Goal: Task Accomplishment & Management: Manage account settings

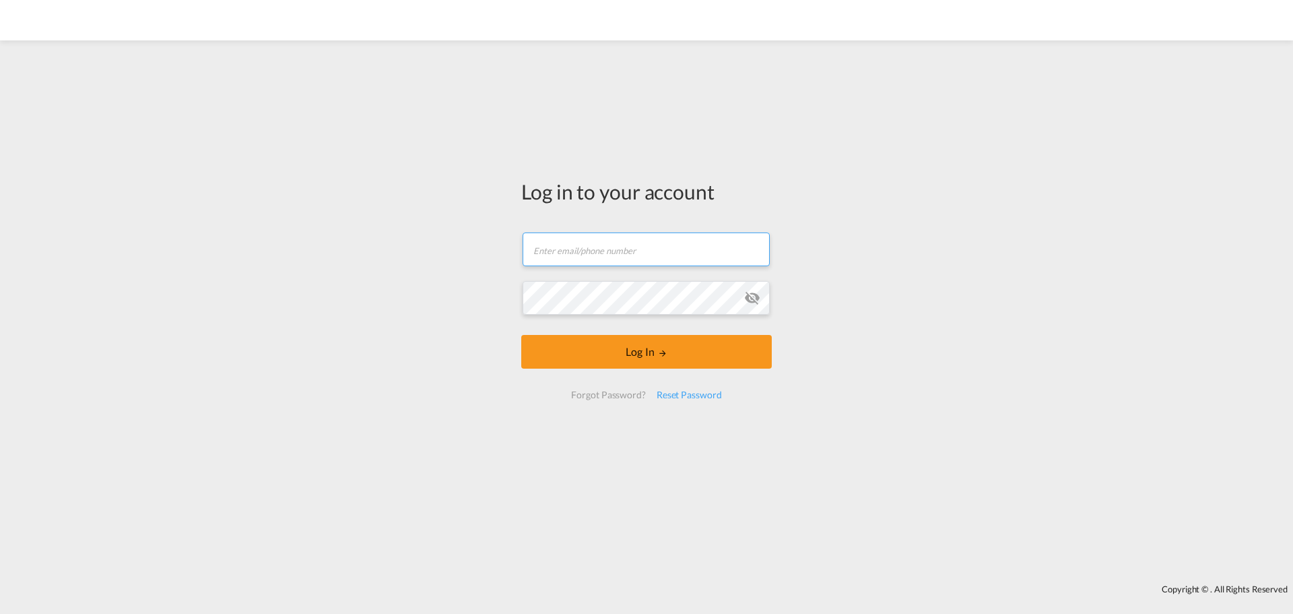
type input "[EMAIL_ADDRESS][DOMAIN_NAME]"
click at [639, 253] on input "text" at bounding box center [646, 249] width 247 height 34
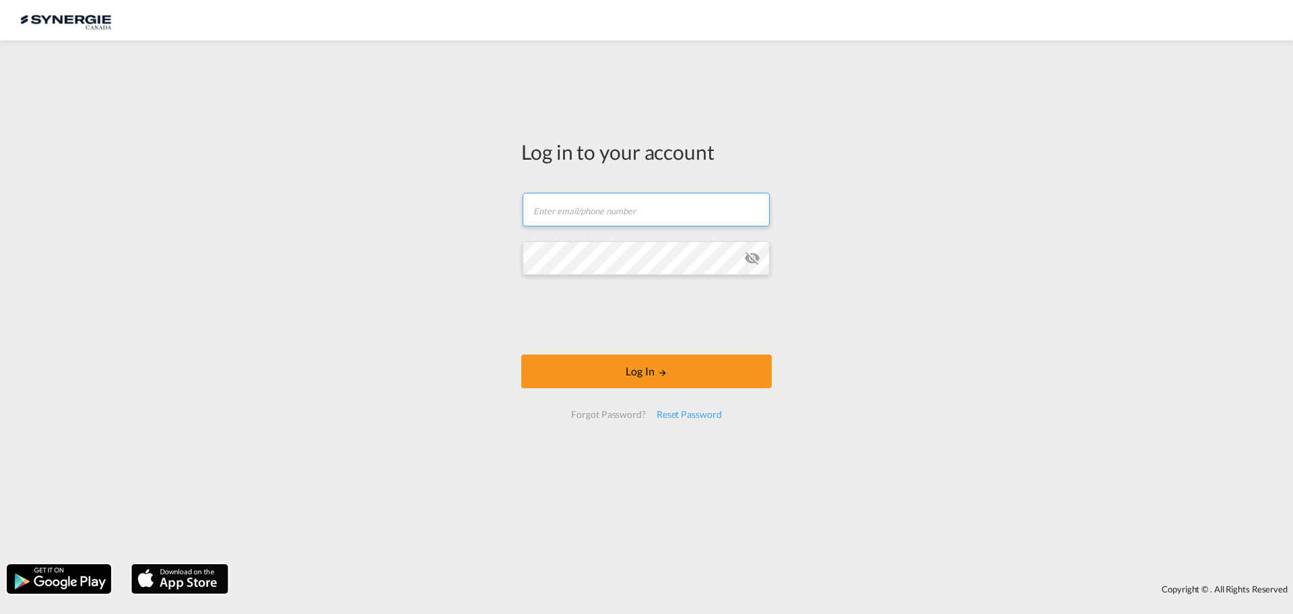
type input "[EMAIL_ADDRESS][DOMAIN_NAME]"
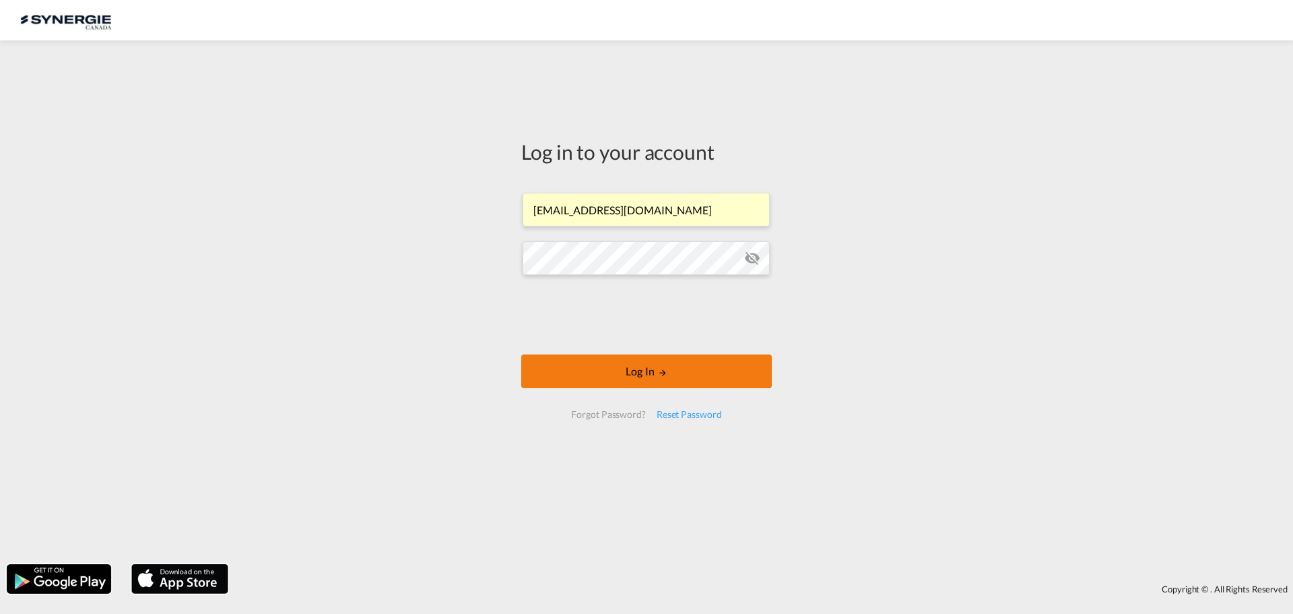
click at [670, 368] on button "Log In" at bounding box center [646, 371] width 251 height 34
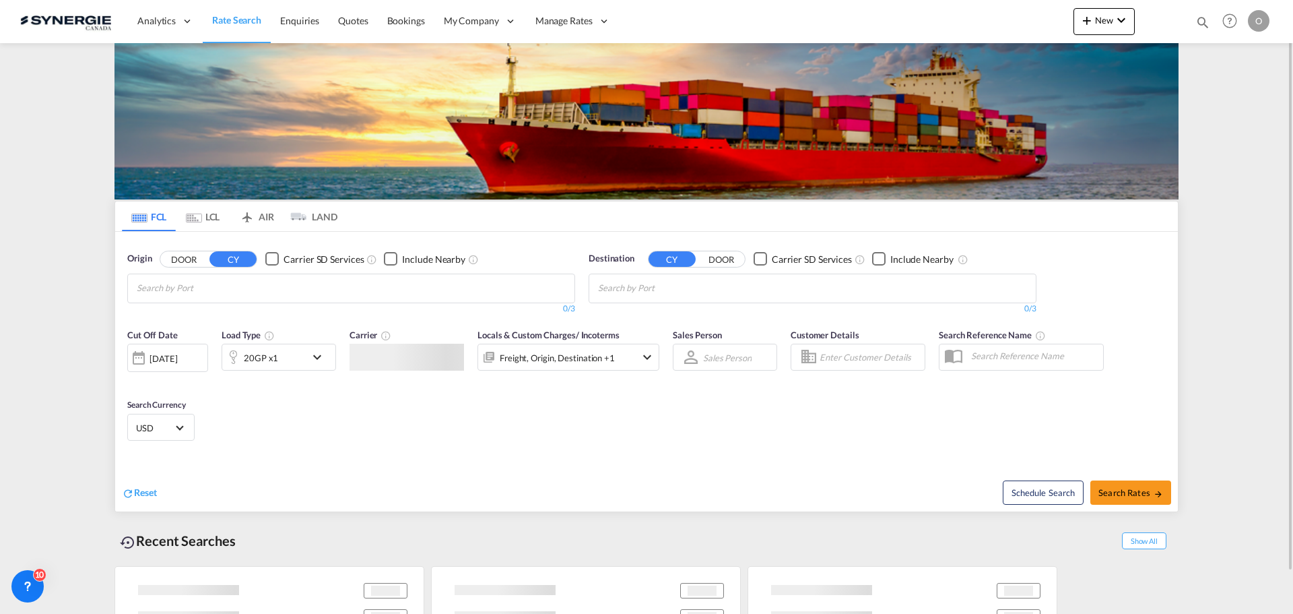
click at [1205, 23] on md-icon "icon-magnify" at bounding box center [1203, 22] width 15 height 15
drag, startPoint x: 986, startPoint y: 17, endPoint x: 990, endPoint y: 30, distance: 13.2
click at [986, 17] on select "Bookings Quotes Enquiries" at bounding box center [989, 22] width 64 height 24
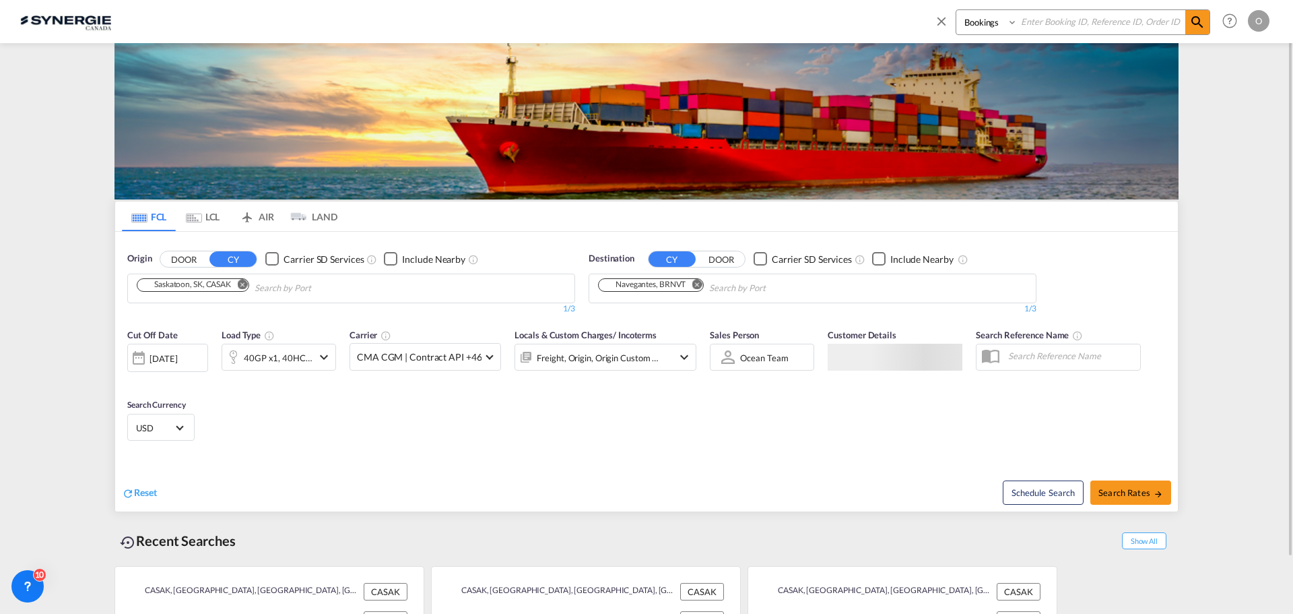
select select "Quotes"
click at [957, 10] on select "Bookings Quotes Enquiries" at bounding box center [989, 22] width 64 height 24
click at [1093, 22] on input at bounding box center [1102, 22] width 168 height 24
paste input "SYC000015072"
click at [1185, 18] on input "SYC000015072" at bounding box center [1102, 22] width 168 height 24
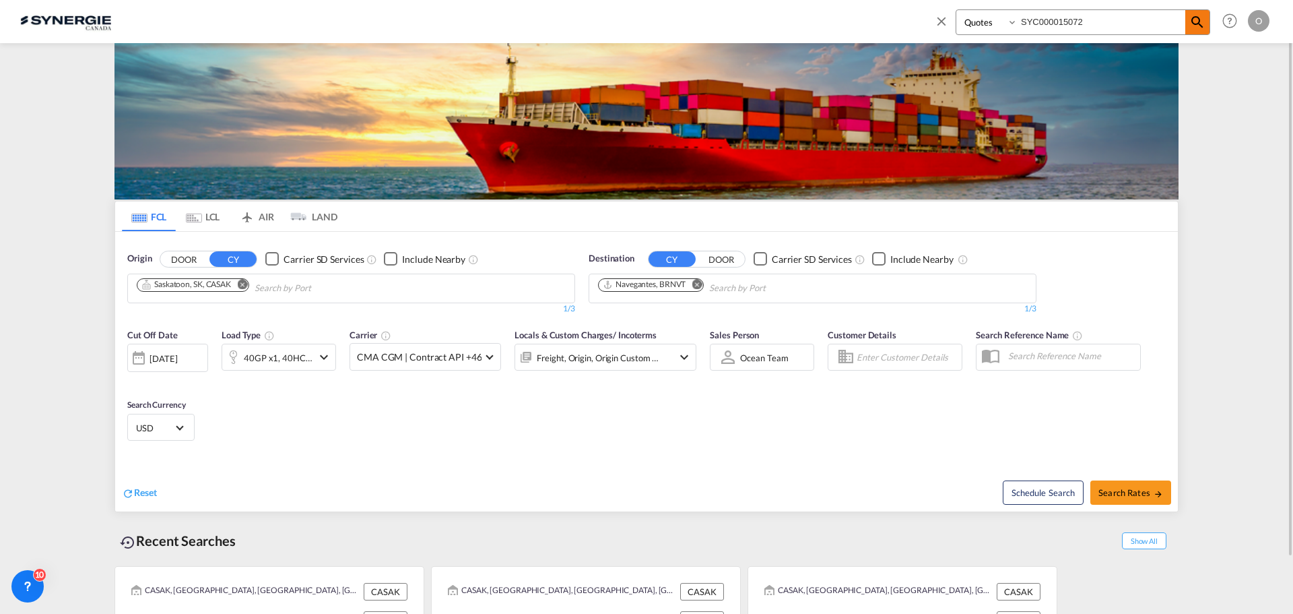
type input "SYC000015072"
click at [1194, 20] on md-icon "icon-magnify" at bounding box center [1198, 22] width 16 height 16
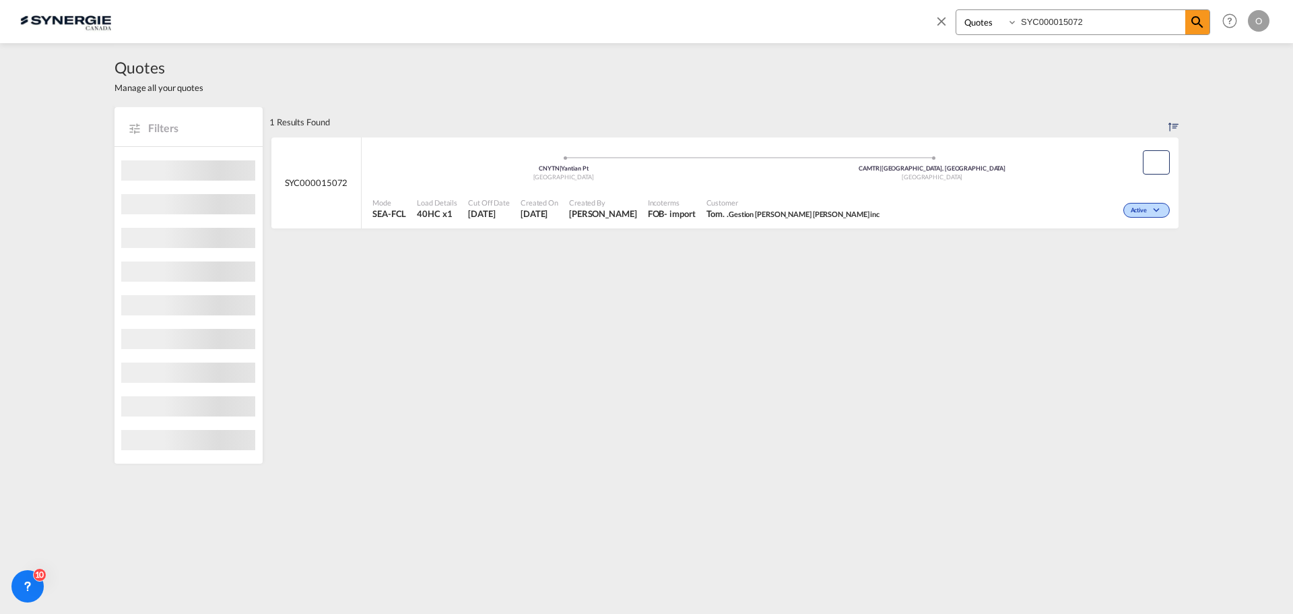
click at [987, 205] on div "Active" at bounding box center [1029, 209] width 288 height 34
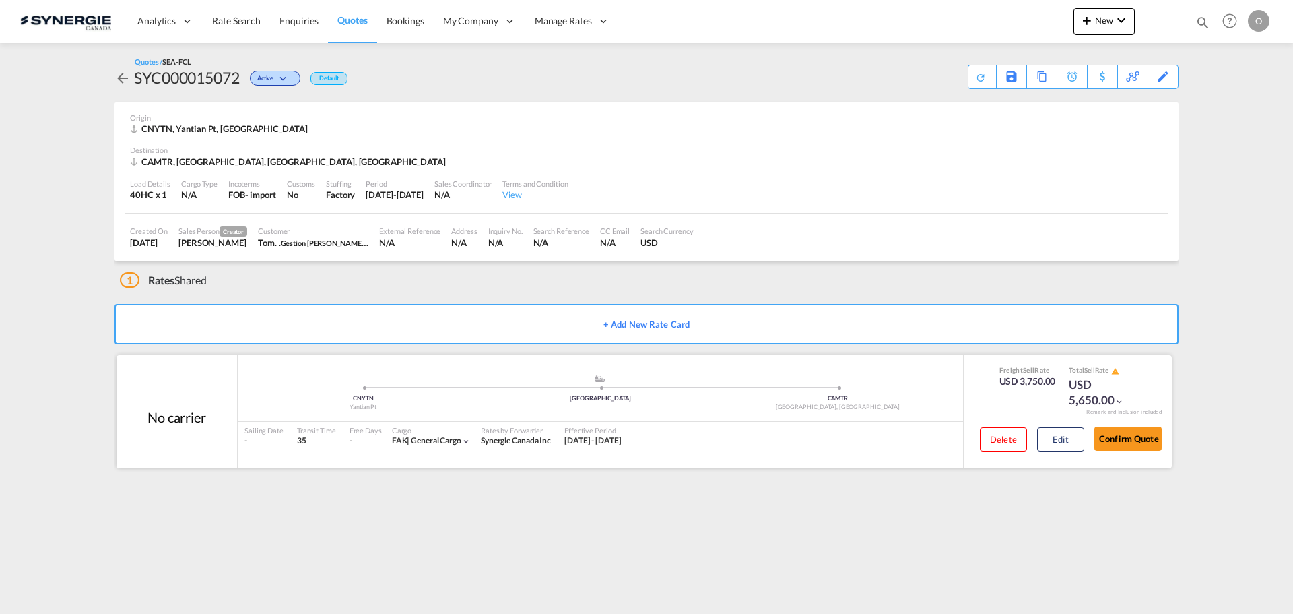
click at [1017, 379] on div "USD 3,750.00" at bounding box center [1028, 381] width 57 height 13
click at [1068, 445] on button "Edit" at bounding box center [1060, 439] width 47 height 24
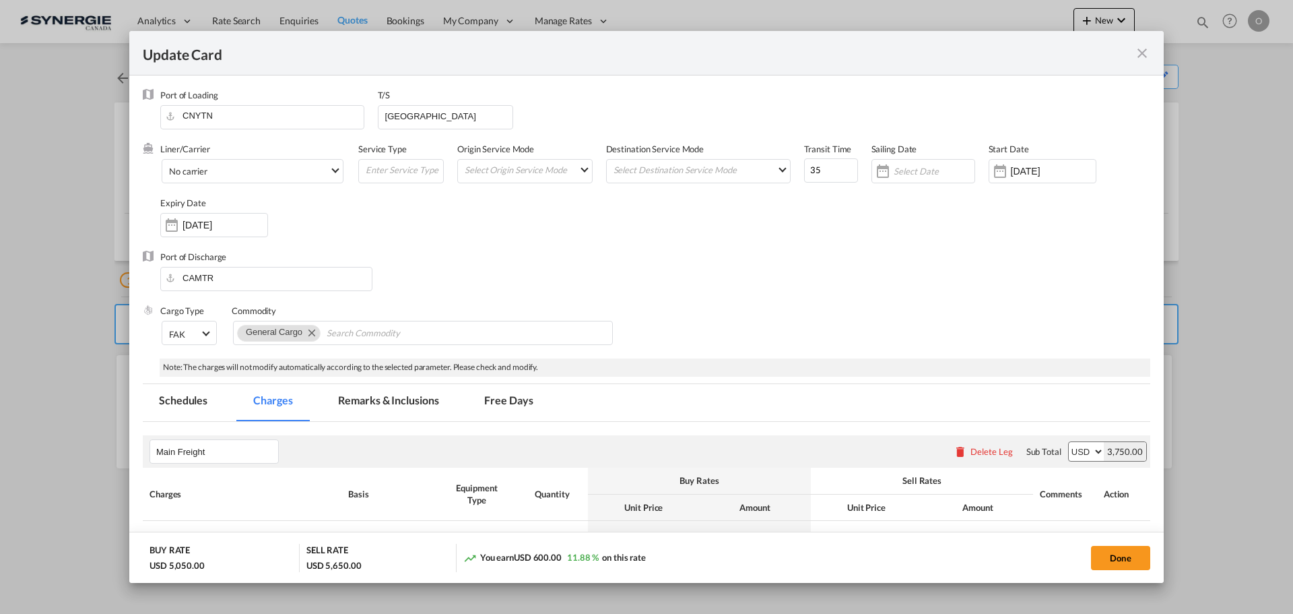
select select "per equipment"
select select "per shipment"
select select "per container"
select select "per B/L"
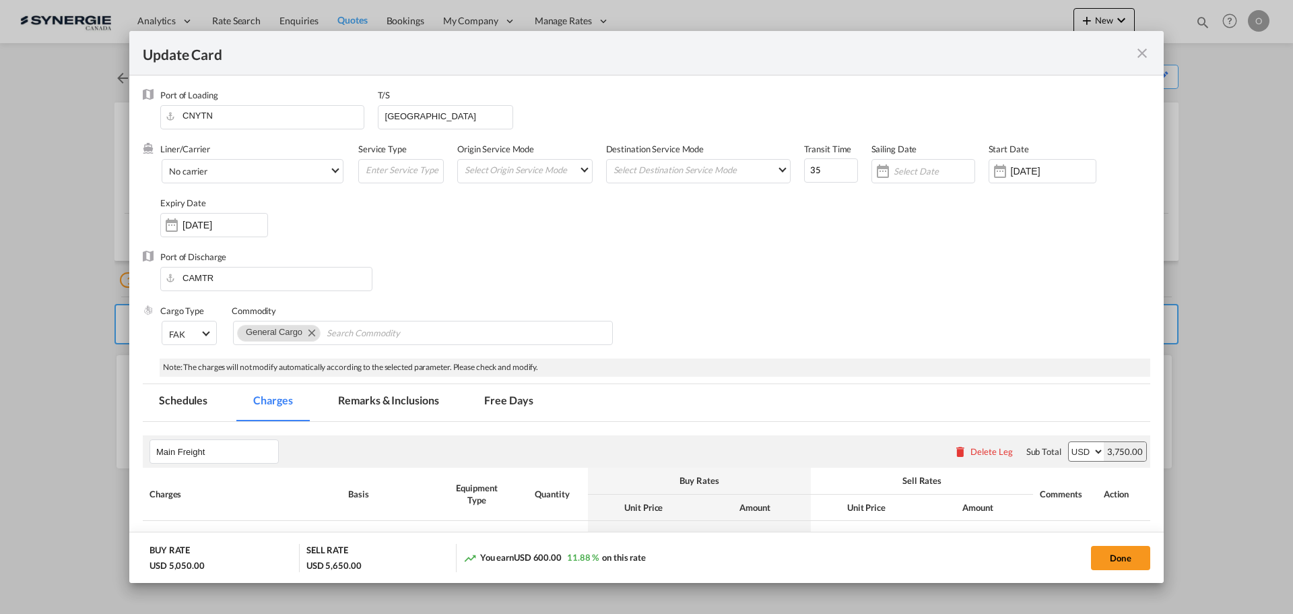
select select "per B/L"
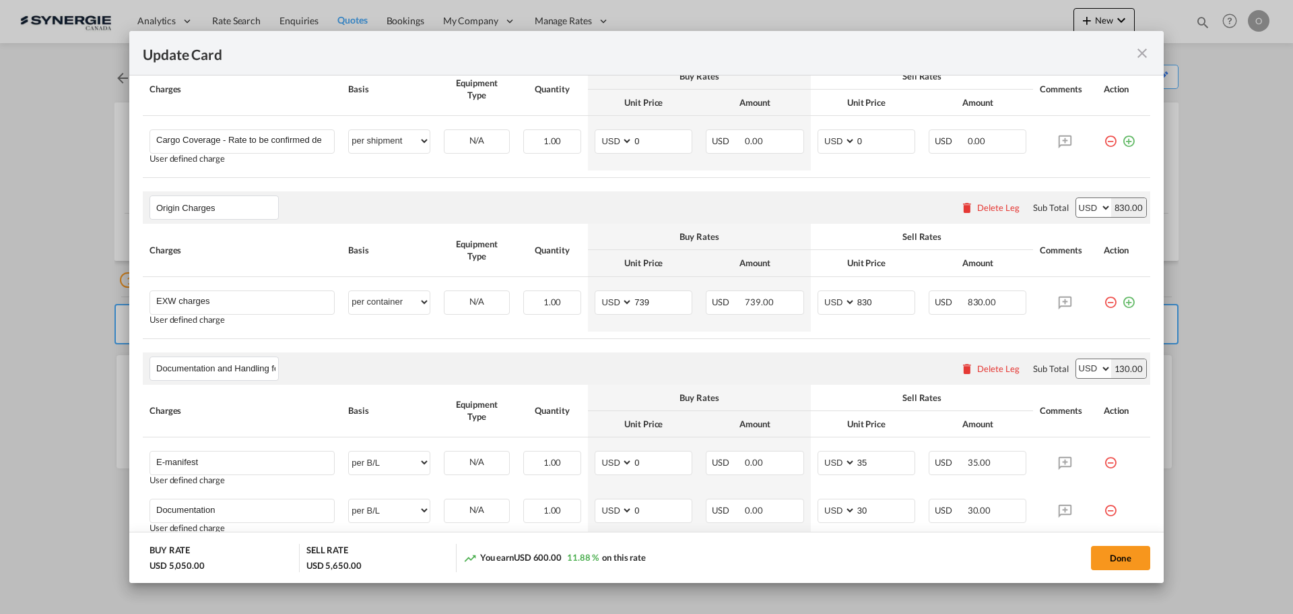
scroll to position [715, 0]
click at [1140, 59] on md-icon "icon-close fg-AAA8AD m-0 pointer" at bounding box center [1142, 53] width 16 height 16
